Goal: Task Accomplishment & Management: Complete application form

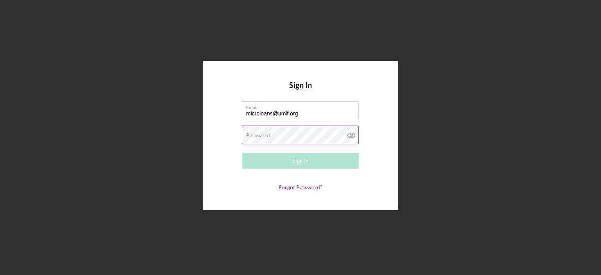
click at [252, 134] on label "Password" at bounding box center [258, 135] width 24 height 6
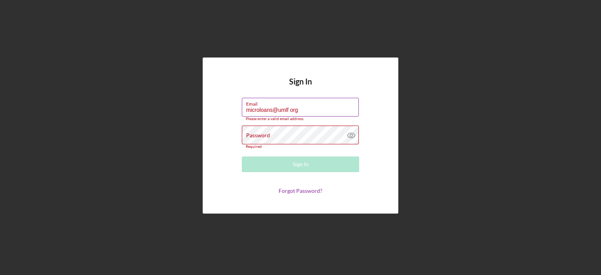
click at [288, 113] on input "microloans@umlf org" at bounding box center [300, 107] width 117 height 19
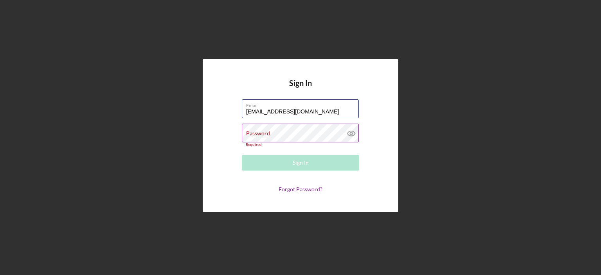
type input "[EMAIL_ADDRESS][DOMAIN_NAME]"
click at [247, 133] on label "Password" at bounding box center [258, 133] width 24 height 6
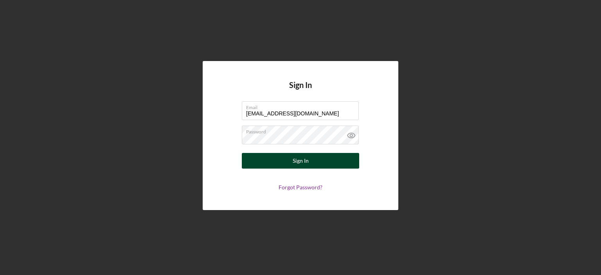
click at [294, 158] on div "Sign In" at bounding box center [301, 161] width 16 height 16
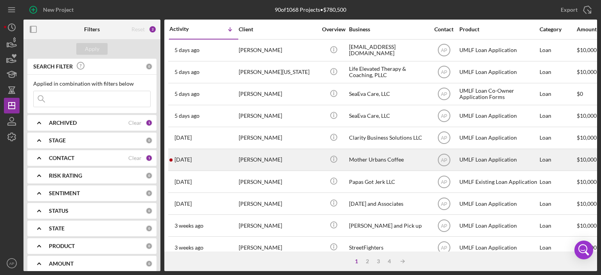
click at [369, 161] on div "Mother Urbans Coffee" at bounding box center [388, 159] width 78 height 21
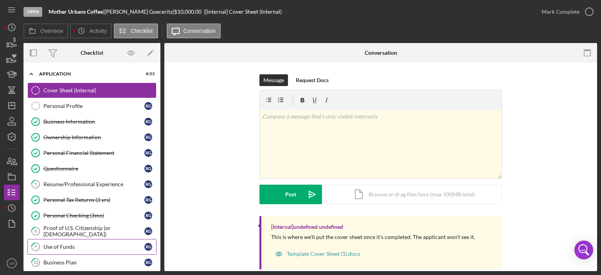
click at [70, 246] on div "Use of Funds" at bounding box center [93, 247] width 101 height 6
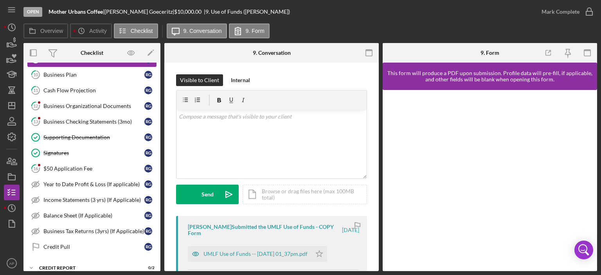
scroll to position [203, 0]
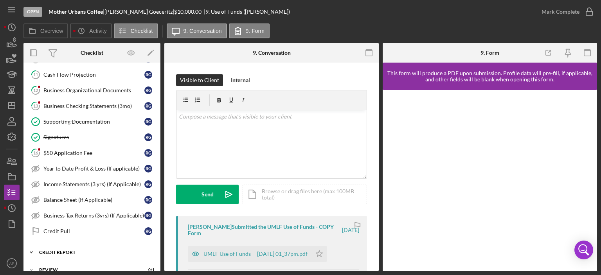
click at [56, 250] on div "Credit report" at bounding box center [94, 252] width 111 height 5
click at [64, 266] on div "Credit Report" at bounding box center [93, 269] width 101 height 6
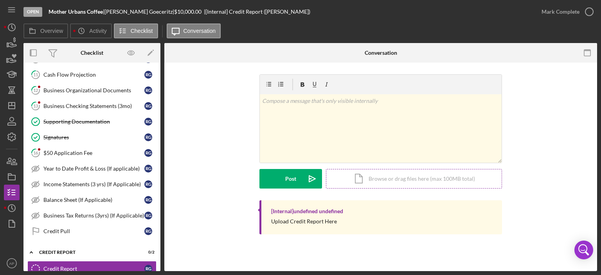
click at [408, 178] on div "Icon/Document Browse or drag files here (max 100MB total) Tap to choose files o…" at bounding box center [414, 179] width 176 height 20
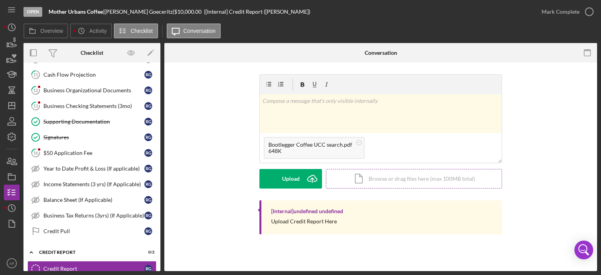
click at [410, 177] on div "Icon/Document Browse or drag files here (max 100MB total) Tap to choose files o…" at bounding box center [414, 179] width 176 height 20
click at [406, 180] on div "Icon/Document Browse or drag files here (max 100MB total) Tap to choose files o…" at bounding box center [414, 179] width 176 height 20
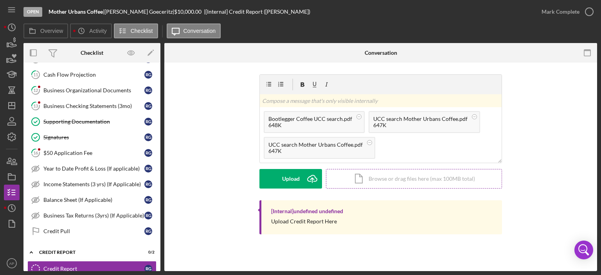
click at [400, 180] on div "Icon/Document Browse or drag files here (max 100MB total) Tap to choose files o…" at bounding box center [414, 179] width 176 height 20
click at [406, 181] on div "Icon/Document Browse or drag files here (max 100MB total) Tap to choose files o…" at bounding box center [414, 179] width 176 height 20
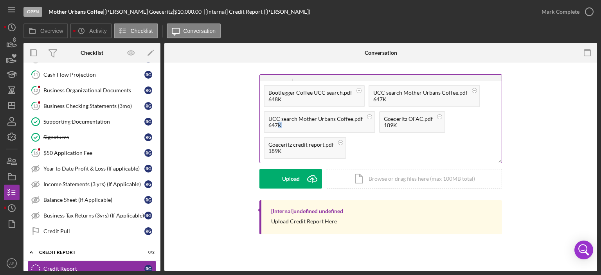
drag, startPoint x: 320, startPoint y: 123, endPoint x: 280, endPoint y: 128, distance: 40.6
click at [280, 129] on div "UCC search Mother Urbans Coffee.pdf 647K" at bounding box center [319, 122] width 111 height 22
drag, startPoint x: 305, startPoint y: 123, endPoint x: 500, endPoint y: 227, distance: 220.5
click at [500, 227] on div "[Internal] undefined undefined Upload Credit Report Here" at bounding box center [380, 217] width 242 height 34
click at [360, 91] on rect at bounding box center [359, 90] width 2 height 0
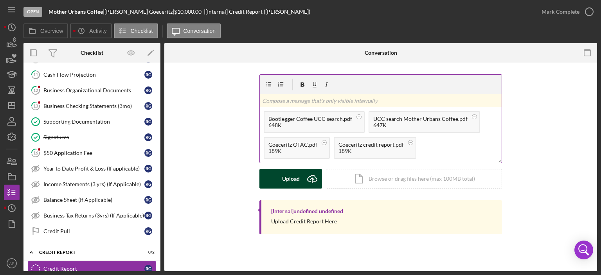
click at [302, 178] on icon "Icon/Upload" at bounding box center [312, 179] width 20 height 20
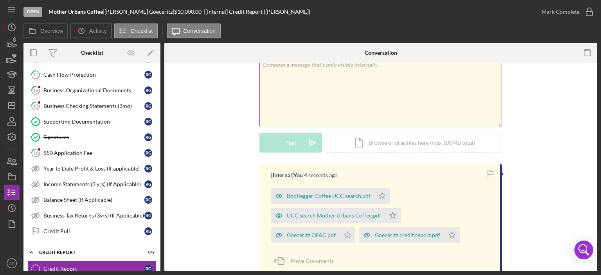
scroll to position [36, 0]
click at [379, 195] on icon "Icon/Star" at bounding box center [382, 196] width 16 height 16
click at [389, 212] on icon "Icon/Star" at bounding box center [393, 216] width 16 height 16
click at [355, 227] on icon "Icon/Star" at bounding box center [347, 235] width 16 height 16
click at [444, 234] on icon "Icon/Star" at bounding box center [452, 235] width 16 height 16
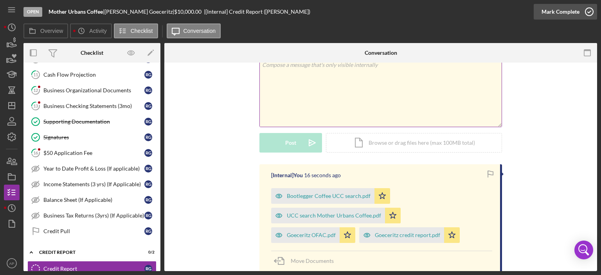
click at [588, 9] on icon "button" at bounding box center [589, 12] width 20 height 20
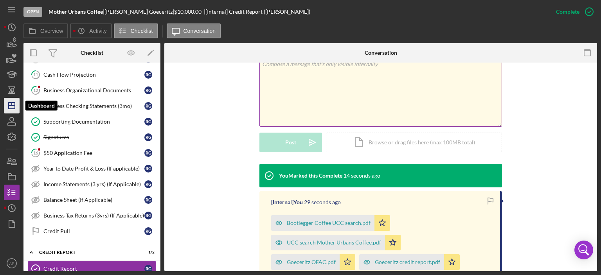
click at [13, 106] on line "button" at bounding box center [12, 106] width 6 height 0
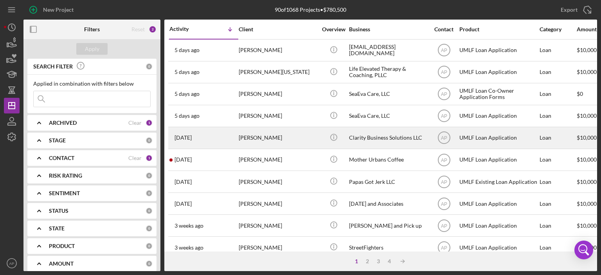
click at [373, 138] on div "Clarity Business Solutions LLC" at bounding box center [388, 137] width 78 height 21
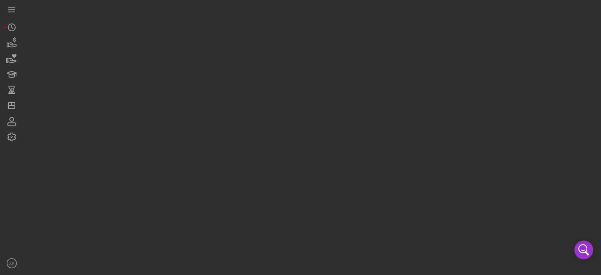
click at [373, 138] on div at bounding box center [309, 135] width 573 height 271
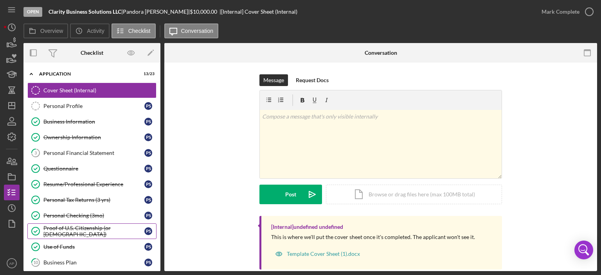
click at [63, 225] on link "Proof of U.S. Citizenship (or [DEMOGRAPHIC_DATA]) Proof of U.S. Citizenship (or…" at bounding box center [91, 231] width 129 height 16
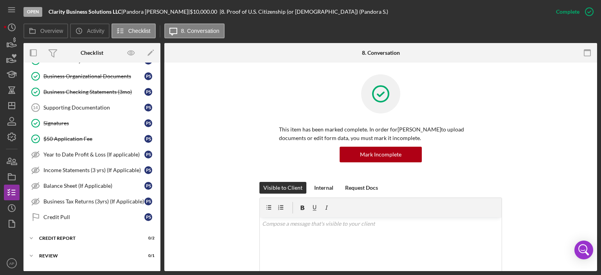
scroll to position [219, 0]
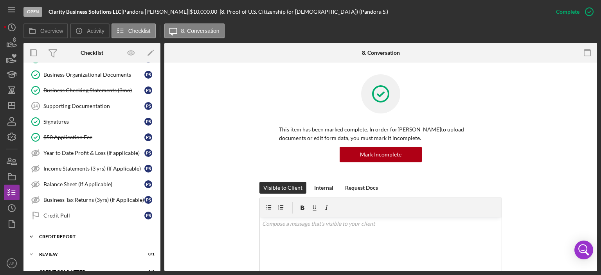
click at [55, 234] on div "Credit report" at bounding box center [94, 236] width 111 height 5
click at [56, 250] on div "Credit Report" at bounding box center [93, 253] width 101 height 6
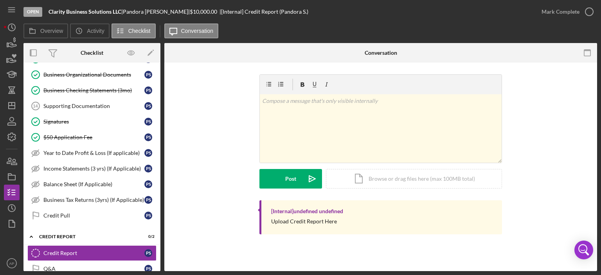
click at [468, 258] on div "Credit Report Credit Report v Color teal Color pink Remove color Add row above …" at bounding box center [380, 167] width 433 height 208
click at [414, 176] on div "Icon/Document Browse or drag files here (max 100MB total) Tap to choose files o…" at bounding box center [414, 179] width 176 height 20
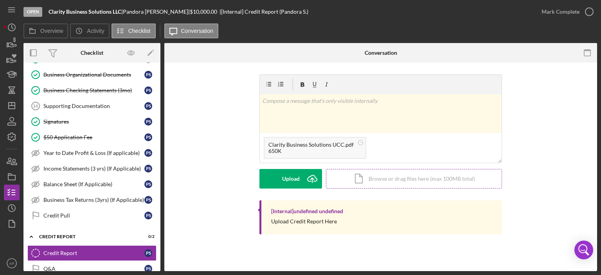
click at [415, 178] on div "Icon/Document Browse or drag files here (max 100MB total) Tap to choose files o…" at bounding box center [414, 179] width 176 height 20
click at [424, 180] on div "Icon/Document Browse or drag files here (max 100MB total) Tap to choose files o…" at bounding box center [414, 179] width 176 height 20
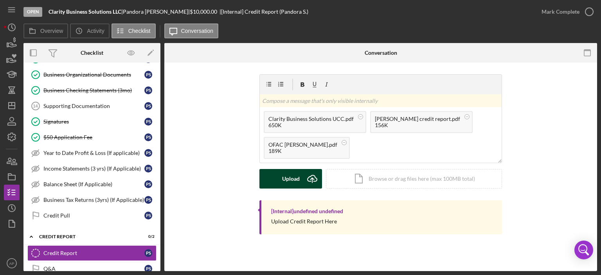
click at [308, 178] on icon "Icon/Upload" at bounding box center [312, 179] width 20 height 20
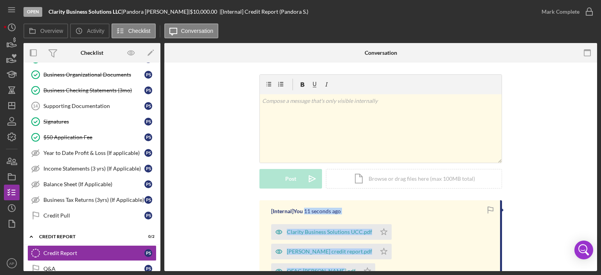
drag, startPoint x: 597, startPoint y: 214, endPoint x: 595, endPoint y: 247, distance: 33.3
click at [595, 247] on div "Open Clarity Business Solutions LLC | [PERSON_NAME] | $10,000.00 | [Internal] C…" at bounding box center [300, 137] width 601 height 275
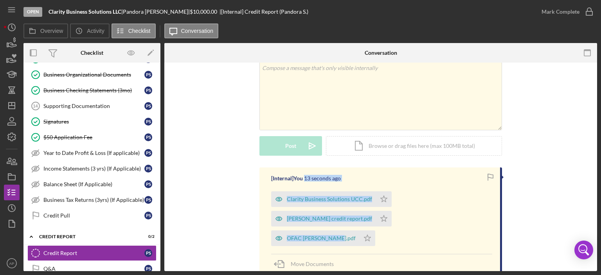
scroll to position [34, 0]
click at [382, 197] on icon "Icon/Star" at bounding box center [384, 198] width 16 height 16
click at [376, 221] on icon "Icon/Star" at bounding box center [384, 218] width 16 height 16
click at [375, 230] on icon "Icon/Star" at bounding box center [367, 238] width 16 height 16
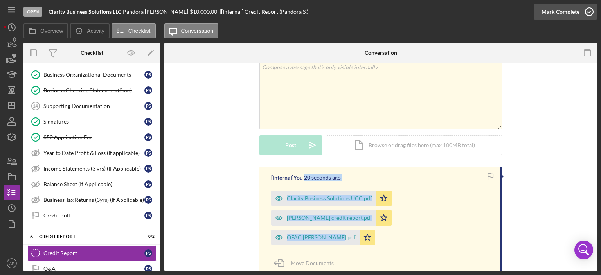
click at [588, 10] on icon "button" at bounding box center [589, 12] width 20 height 20
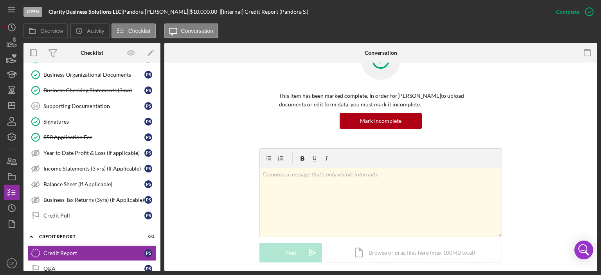
scroll to position [141, 0]
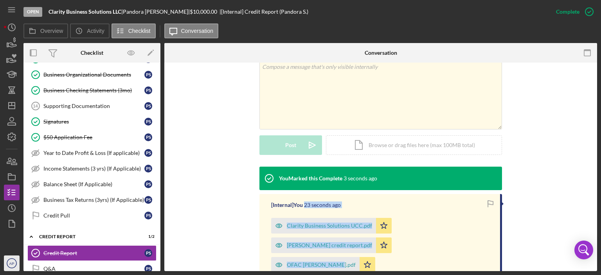
click at [9, 262] on text "AP" at bounding box center [11, 263] width 5 height 4
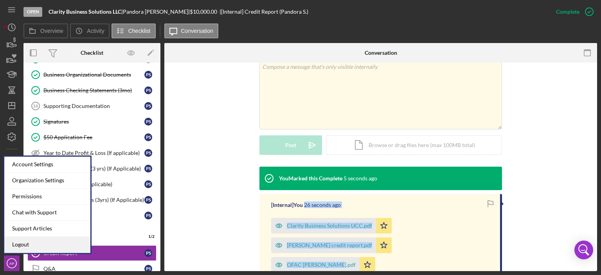
click at [22, 244] on link "Logout" at bounding box center [47, 245] width 86 height 16
